Goal: Answer question/provide support

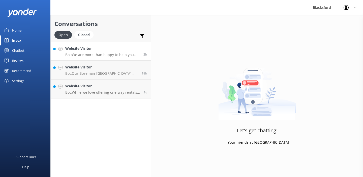
click at [91, 53] on p "Bot: We are more than happy to help you choose which Rv is best for you! Take o…" at bounding box center [102, 54] width 74 height 5
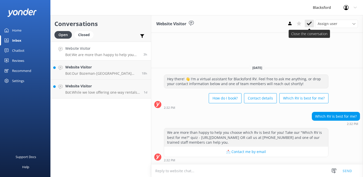
click at [308, 23] on icon at bounding box center [309, 23] width 5 height 5
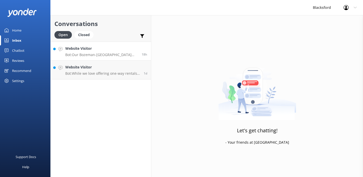
click at [118, 55] on p "Bot: Our Bozeman-[GEOGRAPHIC_DATA] location is open from May to October annuall…" at bounding box center [101, 54] width 73 height 5
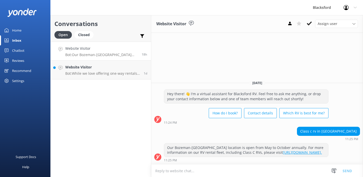
click at [307, 23] on use at bounding box center [309, 23] width 5 height 4
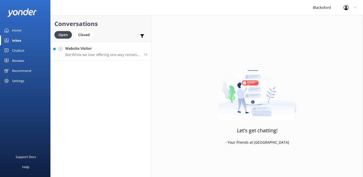
click at [131, 53] on p "Bot: While we love offering one-way rentals and try to accommodate requests as …" at bounding box center [102, 54] width 75 height 5
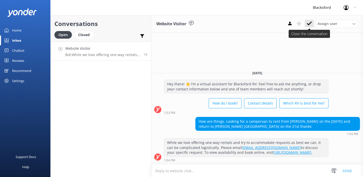
click at [308, 23] on icon at bounding box center [309, 23] width 5 height 5
